Goal: Check status

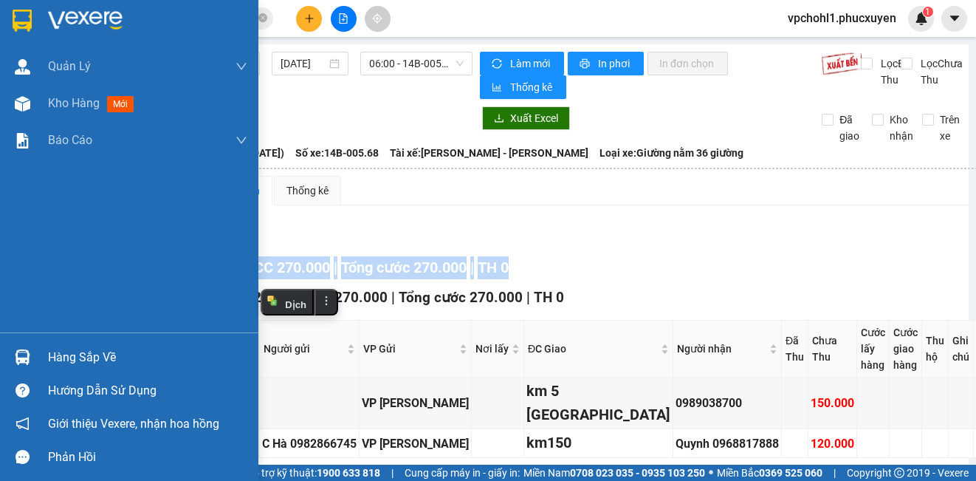
click at [61, 363] on div "Hàng sắp về" at bounding box center [147, 357] width 199 height 22
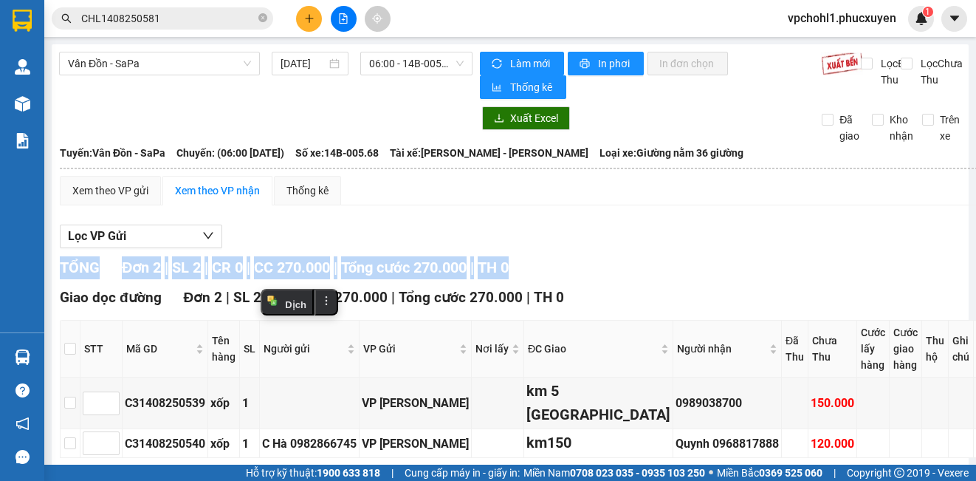
click at [742, 282] on section "Kết quả tìm kiếm ( 1 ) Bộ lọc Mã ĐH Trạng thái Món hàng Thu hộ Tổng cước Chưa c…" at bounding box center [488, 240] width 976 height 481
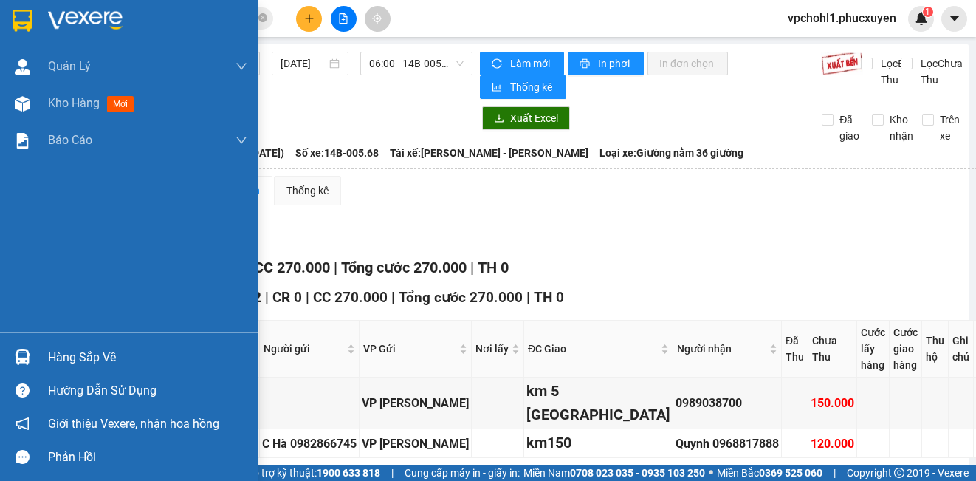
click at [69, 357] on div "Hàng sắp về" at bounding box center [147, 357] width 199 height 22
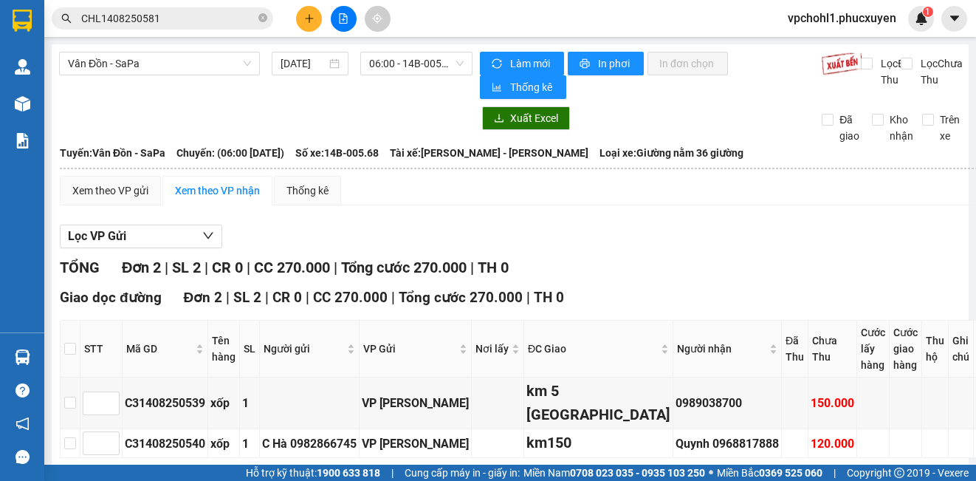
drag, startPoint x: 702, startPoint y: 278, endPoint x: 194, endPoint y: 479, distance: 545.4
click at [671, 292] on section "Kết quả tìm kiếm ( 1 ) Bộ lọc Mã ĐH Trạng thái Món hàng Thu hộ Tổng cước Chưa c…" at bounding box center [488, 240] width 976 height 481
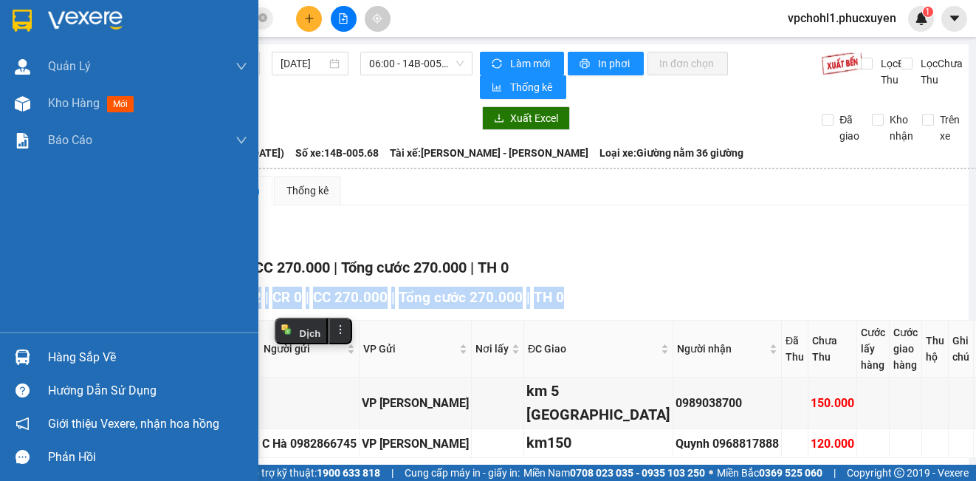
click at [66, 358] on div "Hàng sắp về" at bounding box center [147, 357] width 199 height 22
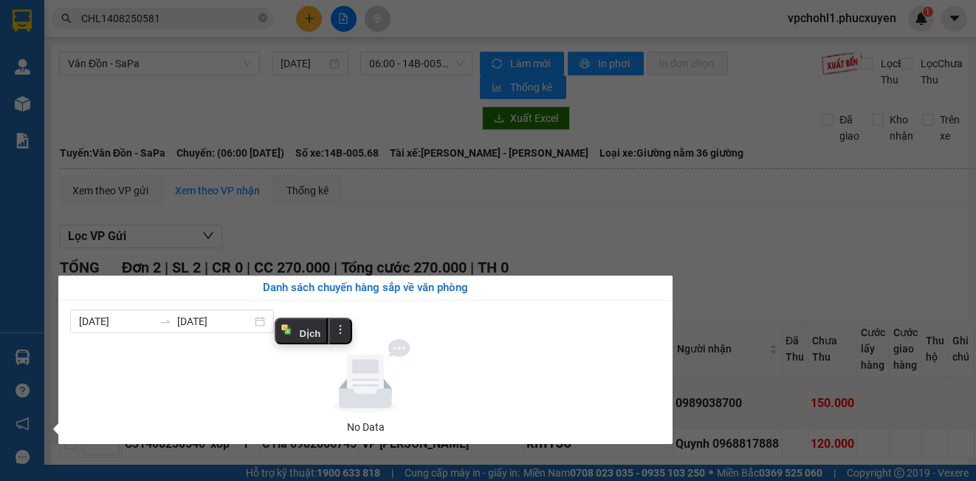
click at [795, 250] on section "Kết quả tìm kiếm ( 1 ) Bộ lọc Mã ĐH Trạng thái Món hàng Thu hộ Tổng cước Chưa c…" at bounding box center [488, 240] width 976 height 481
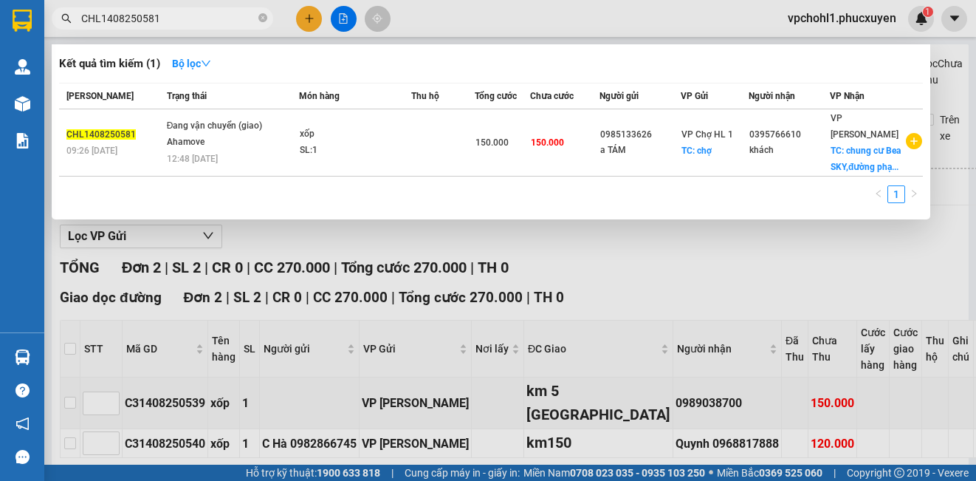
drag, startPoint x: 167, startPoint y: 18, endPoint x: 59, endPoint y: 19, distance: 107.8
click at [60, 19] on span "CHL1408250581" at bounding box center [163, 18] width 222 height 22
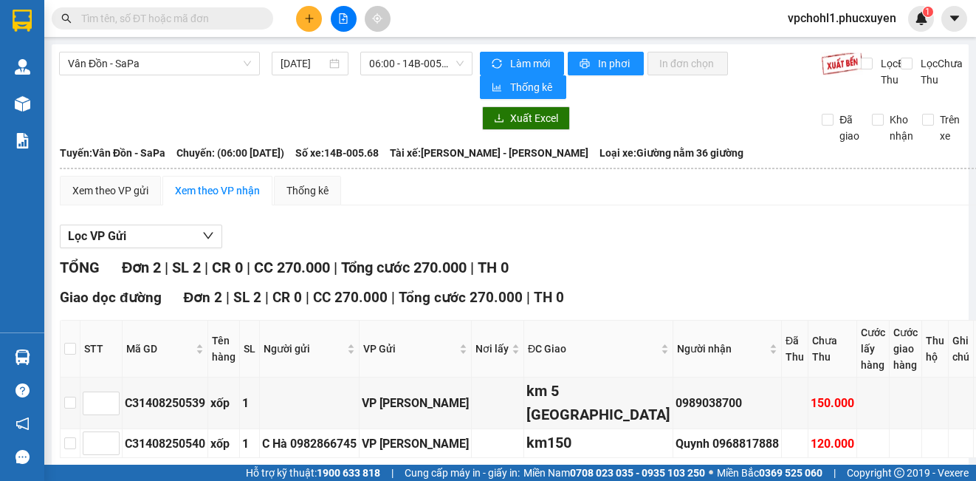
paste input "0936881383"
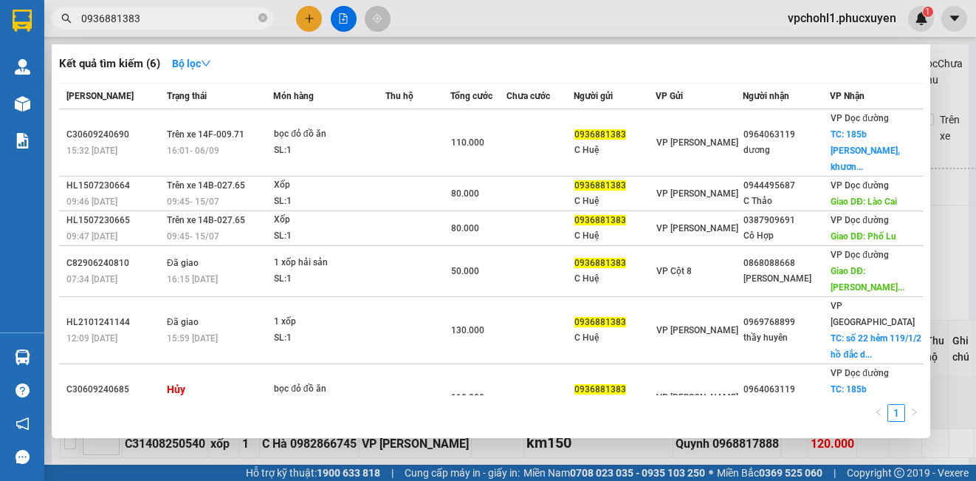
type input "0936881383"
drag, startPoint x: 973, startPoint y: 230, endPoint x: 970, endPoint y: 250, distance: 20.2
click at [970, 250] on div at bounding box center [488, 240] width 976 height 481
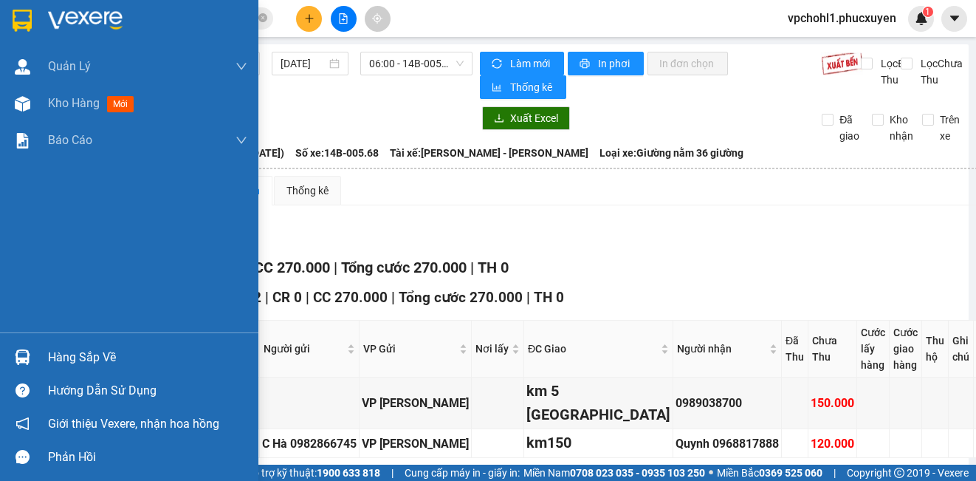
click at [94, 360] on div "Hàng sắp về" at bounding box center [147, 357] width 199 height 22
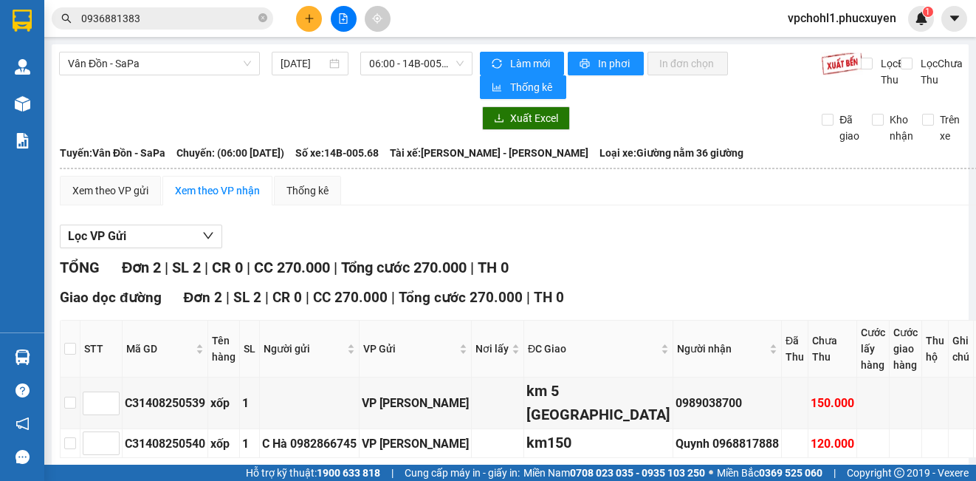
drag, startPoint x: 973, startPoint y: 231, endPoint x: 949, endPoint y: 249, distance: 29.5
click at [970, 245] on section "Kết quả tìm kiếm ( 6 ) Bộ lọc Mã ĐH Trạng thái Món hàng Thu hộ Tổng cước Chưa c…" at bounding box center [488, 240] width 976 height 481
click at [869, 268] on div "TỔNG Đơn 2 | SL 2 | CR 0 | CC 270.000 | Tổng cước 270.000 | TH 0" at bounding box center [552, 267] width 984 height 23
